Goal: Obtain resource: Obtain resource

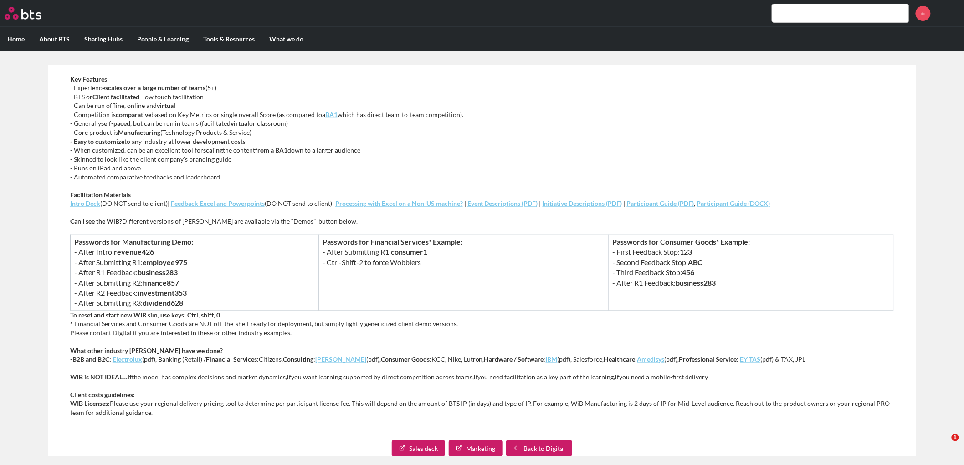
scroll to position [354, 0]
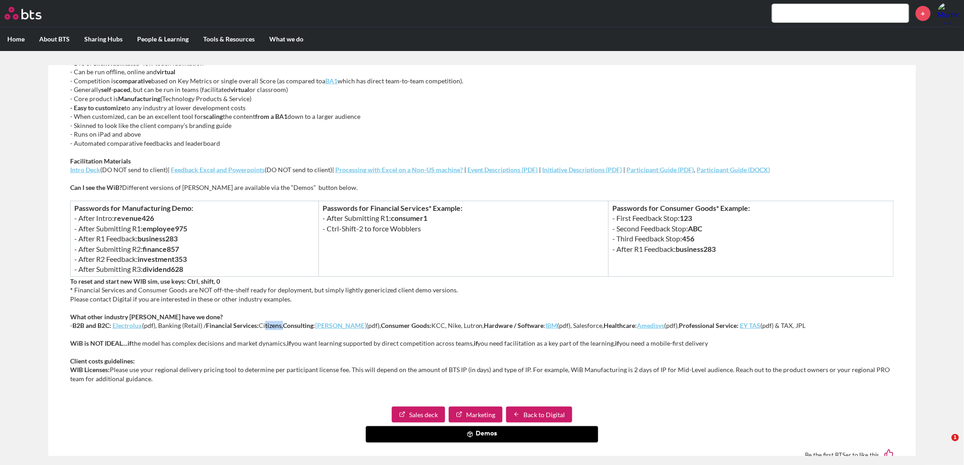
drag, startPoint x: 284, startPoint y: 326, endPoint x: 265, endPoint y: 325, distance: 19.6
click at [265, 325] on p "What other industry [PERSON_NAME] have we done? - B2B and B2C: Electrolux (pdf)…" at bounding box center [482, 322] width 824 height 18
click at [290, 311] on div "What is Winning in Business (WiB)? Our sophisticated Winning in Business indust…" at bounding box center [482, 155] width 824 height 476
drag, startPoint x: 262, startPoint y: 324, endPoint x: 285, endPoint y: 326, distance: 22.9
click at [285, 326] on p "What other industry [PERSON_NAME] have we done? - B2B and B2C: Electrolux (pdf)…" at bounding box center [482, 322] width 824 height 18
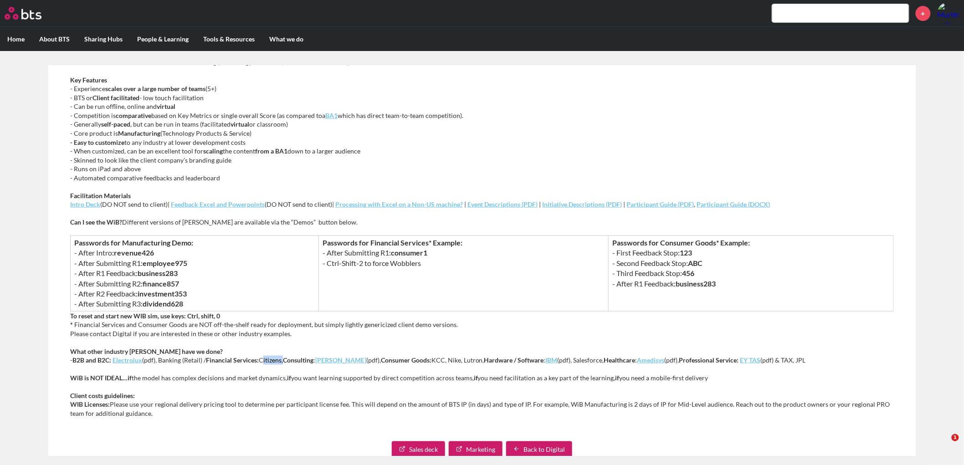
scroll to position [303, 0]
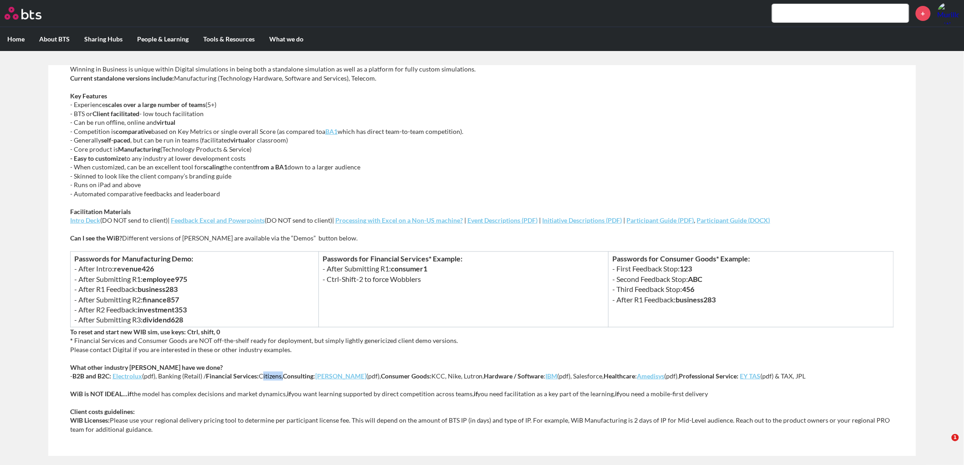
click at [254, 222] on em "Feedback Excel and Powerpoints" at bounding box center [218, 220] width 94 height 8
click at [516, 221] on em "Event Descriptions (PDF)" at bounding box center [502, 220] width 71 height 8
click at [92, 221] on em "Intro Deck" at bounding box center [85, 220] width 30 height 8
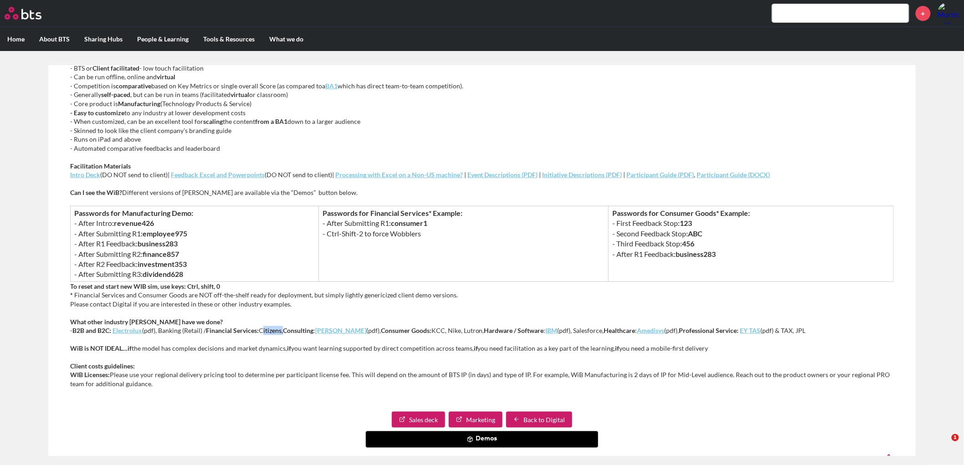
scroll to position [388, 0]
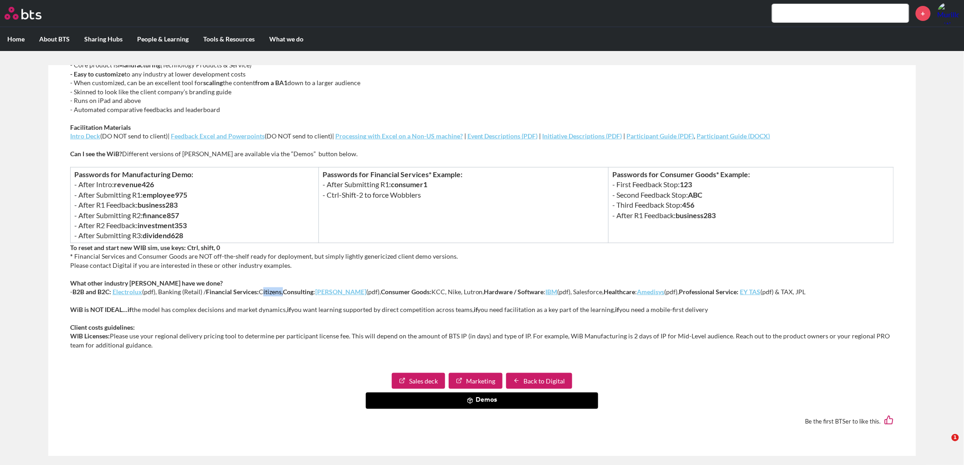
click at [430, 378] on link "Sales deck" at bounding box center [418, 381] width 53 height 16
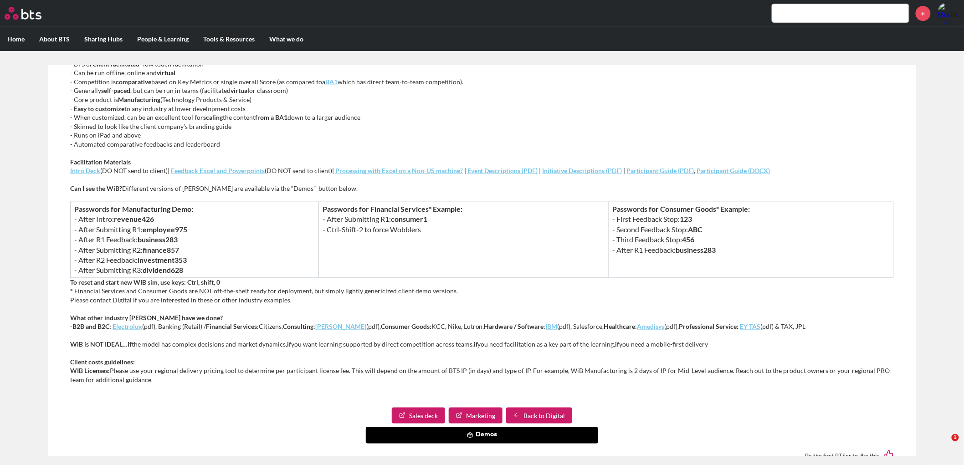
scroll to position [354, 0]
click at [447, 427] on button "Demos" at bounding box center [482, 434] width 232 height 16
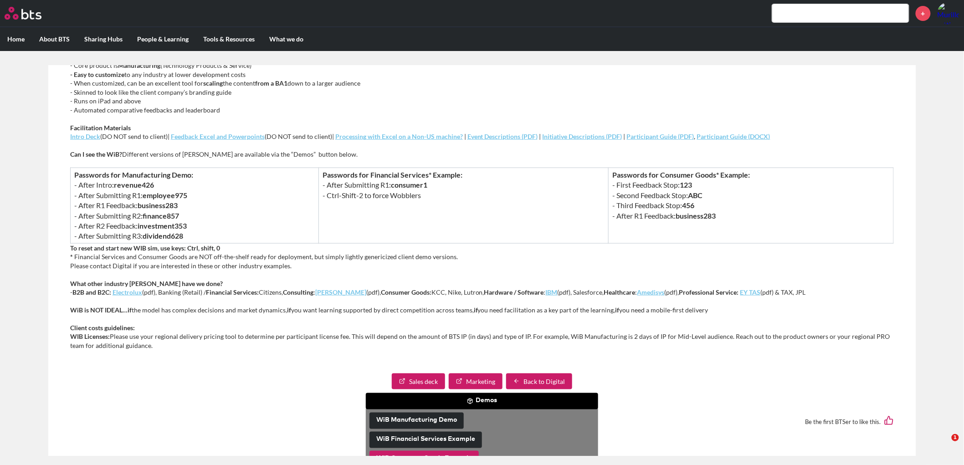
scroll to position [405, 0]
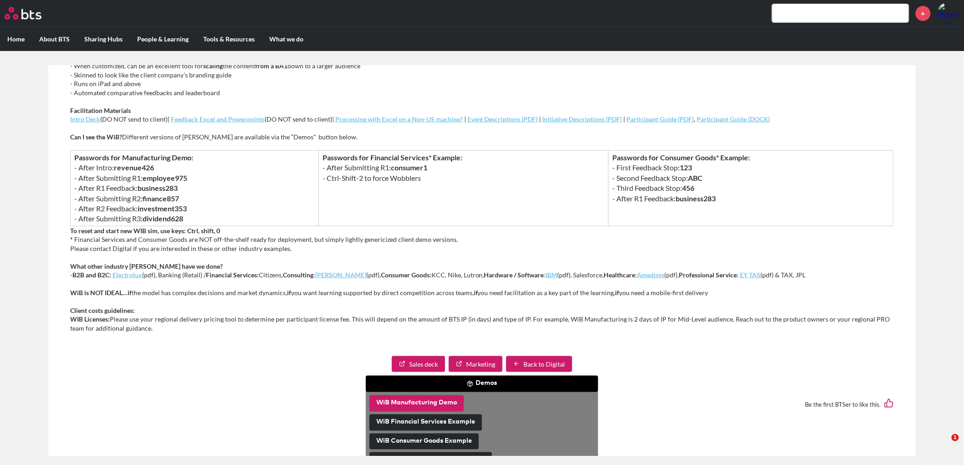
click at [428, 406] on button "WiB Manufacturing Demo" at bounding box center [417, 403] width 94 height 16
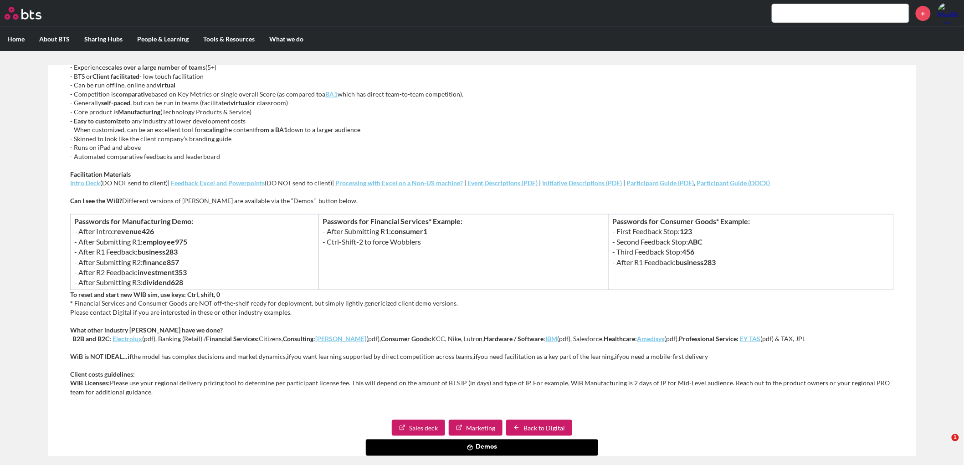
scroll to position [354, 0]
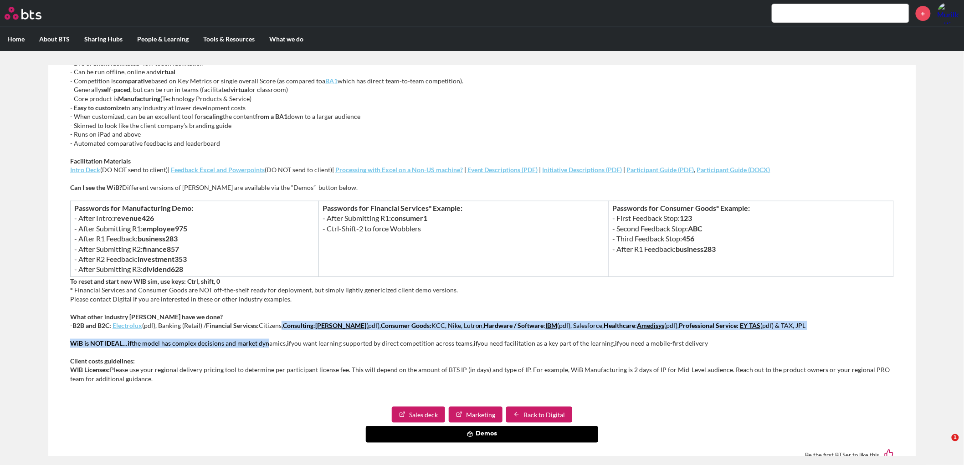
drag, startPoint x: 283, startPoint y: 325, endPoint x: 264, endPoint y: 331, distance: 19.9
click at [264, 331] on div "What is Winning in Business (WiB)? Our sophisticated Winning in Business indust…" at bounding box center [482, 155] width 824 height 476
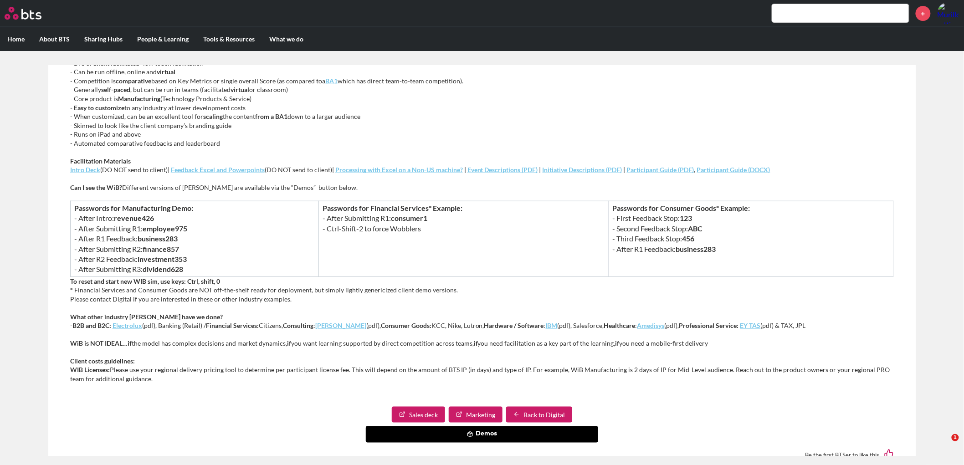
click at [264, 324] on p "What other industry [PERSON_NAME] have we done? - B2B and B2C: Electrolux (pdf)…" at bounding box center [482, 322] width 824 height 18
drag, startPoint x: 262, startPoint y: 326, endPoint x: 284, endPoint y: 326, distance: 21.9
click at [284, 326] on p "What other industry [PERSON_NAME] have we done? - B2B and B2C: Electrolux (pdf)…" at bounding box center [482, 322] width 824 height 18
copy p "Citizens"
drag, startPoint x: 145, startPoint y: 229, endPoint x: 187, endPoint y: 229, distance: 42.4
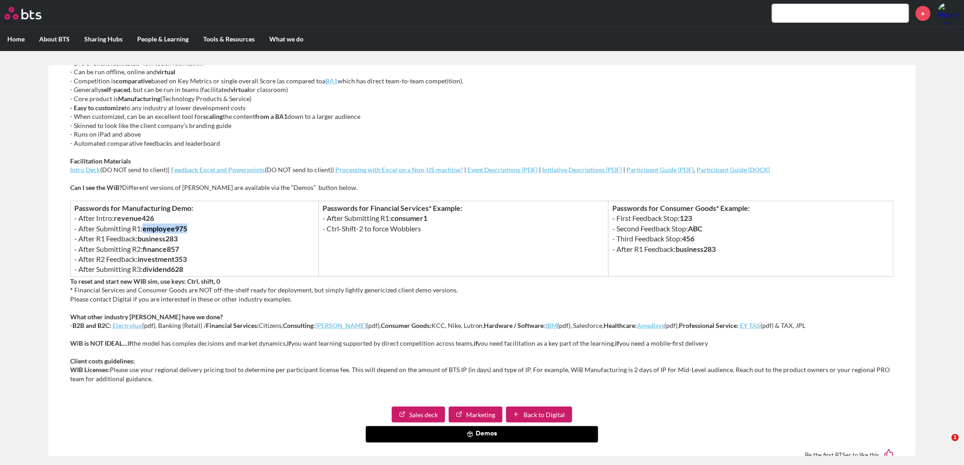
click at [187, 229] on strong "employee975" at bounding box center [165, 228] width 45 height 9
click at [162, 216] on td "Passwords for Manufacturing Demo: - After Intro: revenue426 - After Submitting …" at bounding box center [194, 239] width 249 height 76
drag, startPoint x: 155, startPoint y: 217, endPoint x: 115, endPoint y: 217, distance: 40.5
click at [115, 217] on td "Passwords for Manufacturing Demo: - After Intro: revenue426 - After Submitting …" at bounding box center [194, 239] width 249 height 76
copy icon "revenue426"
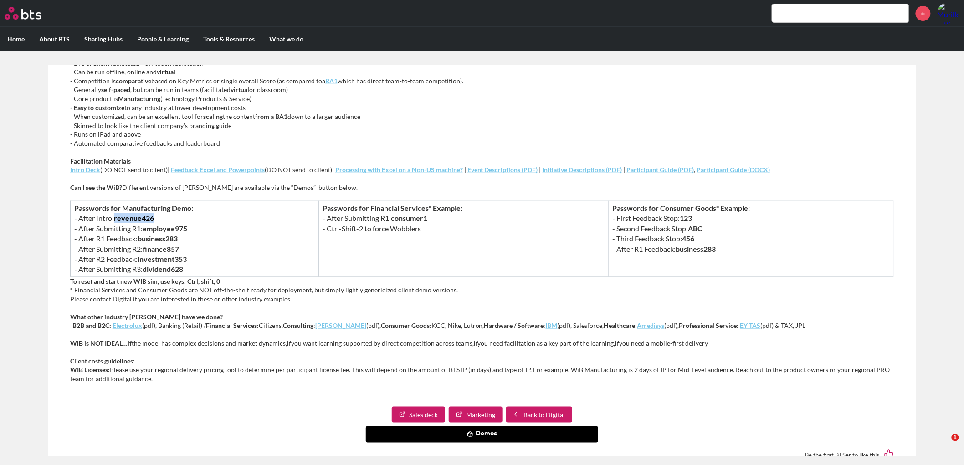
click at [146, 219] on strong "revenue426" at bounding box center [134, 218] width 40 height 9
click at [154, 218] on td "Passwords for Manufacturing Demo: - After Intro: revenue426 - After Submitting …" at bounding box center [194, 239] width 249 height 76
drag, startPoint x: 154, startPoint y: 218, endPoint x: 116, endPoint y: 219, distance: 38.3
click at [116, 219] on strong "revenue426" at bounding box center [134, 218] width 40 height 9
copy strong "revenue426"
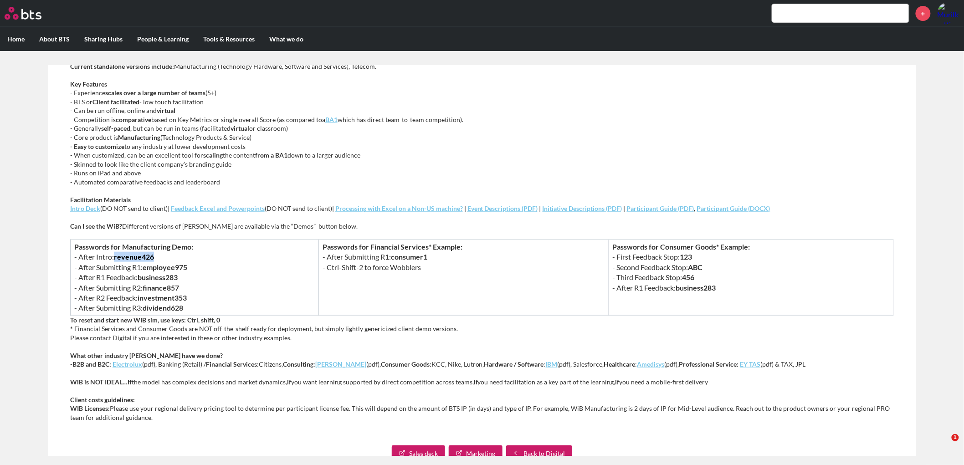
scroll to position [388, 0]
